Goal: Task Accomplishment & Management: Use online tool/utility

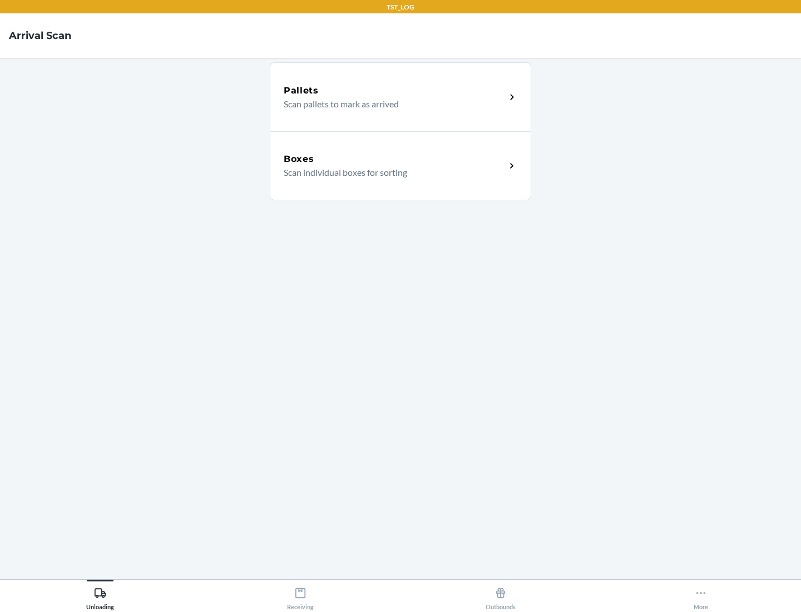
click at [394, 159] on div "Boxes" at bounding box center [395, 158] width 222 height 13
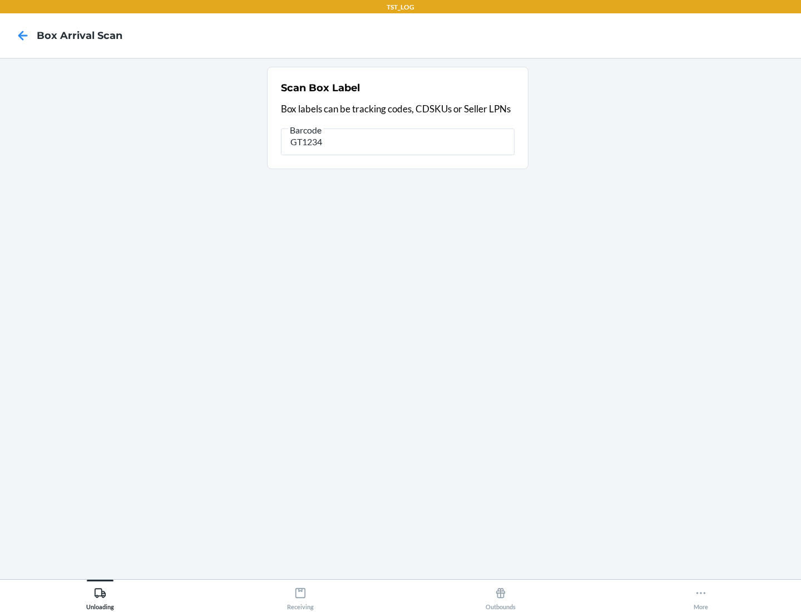
type input "GT1234"
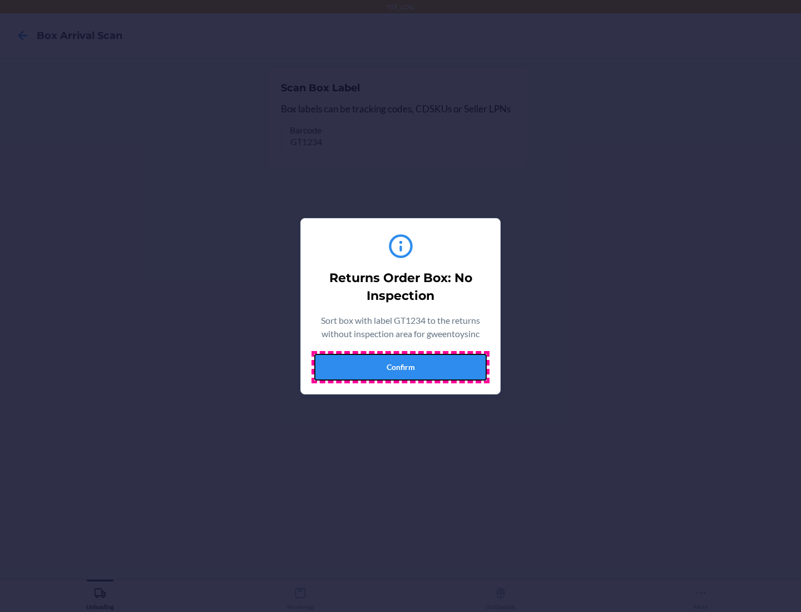
click at [401, 367] on button "Confirm" at bounding box center [400, 367] width 172 height 27
